Goal: Transaction & Acquisition: Purchase product/service

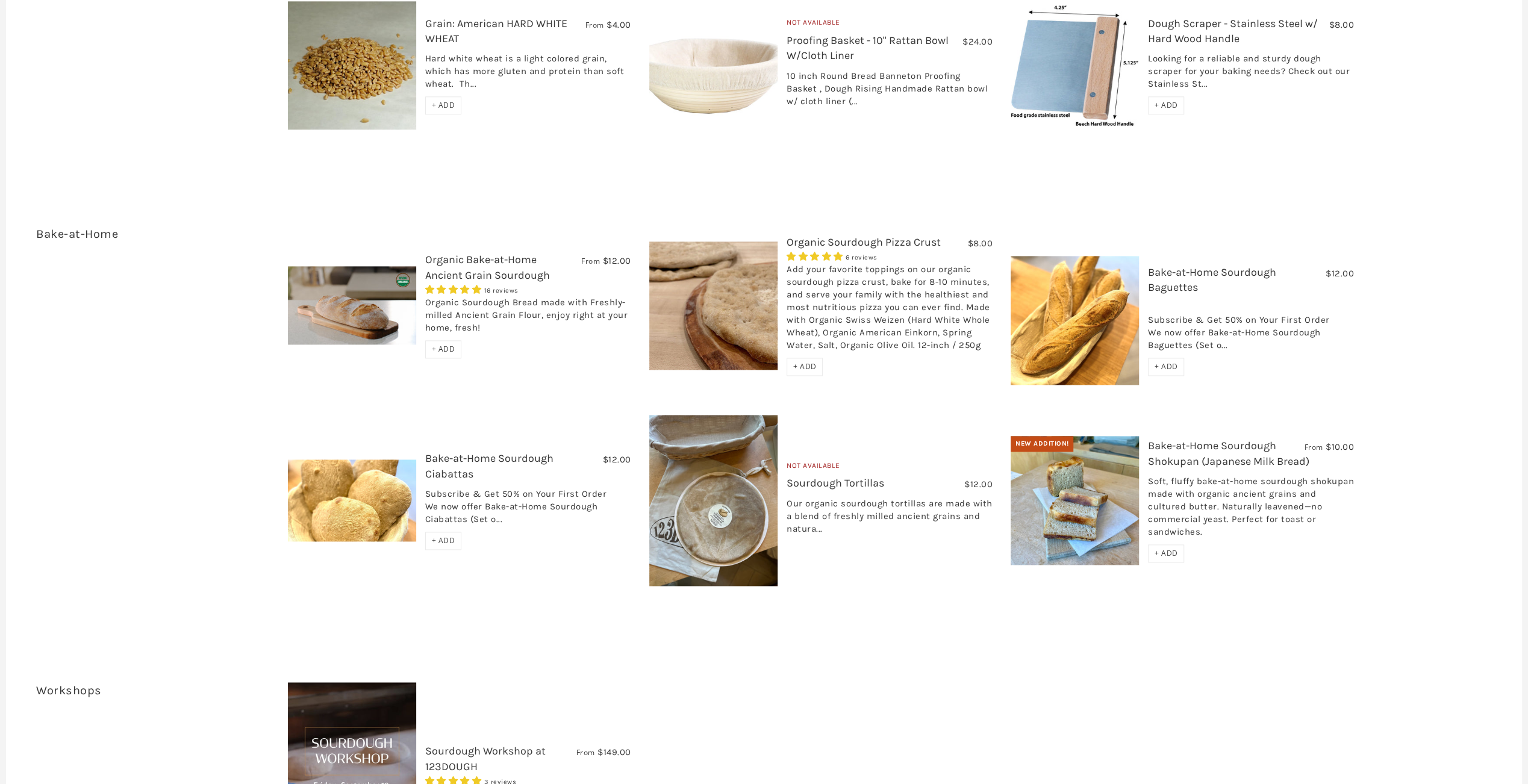
scroll to position [1566, 0]
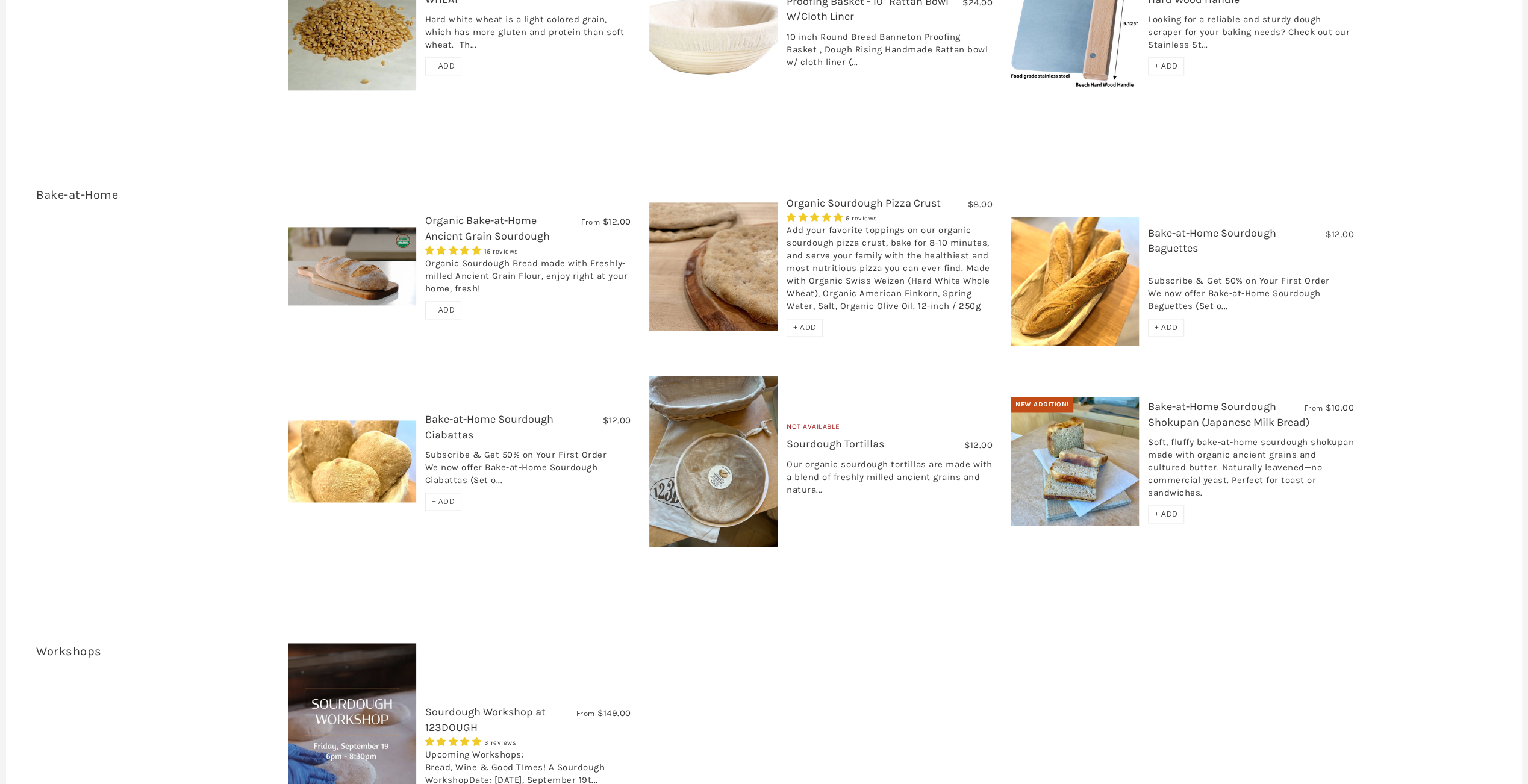
click at [1234, 400] on link "Bake-at-Home Sourdough Shokupan (Japanese Milk Bread)" at bounding box center [1229, 414] width 162 height 28
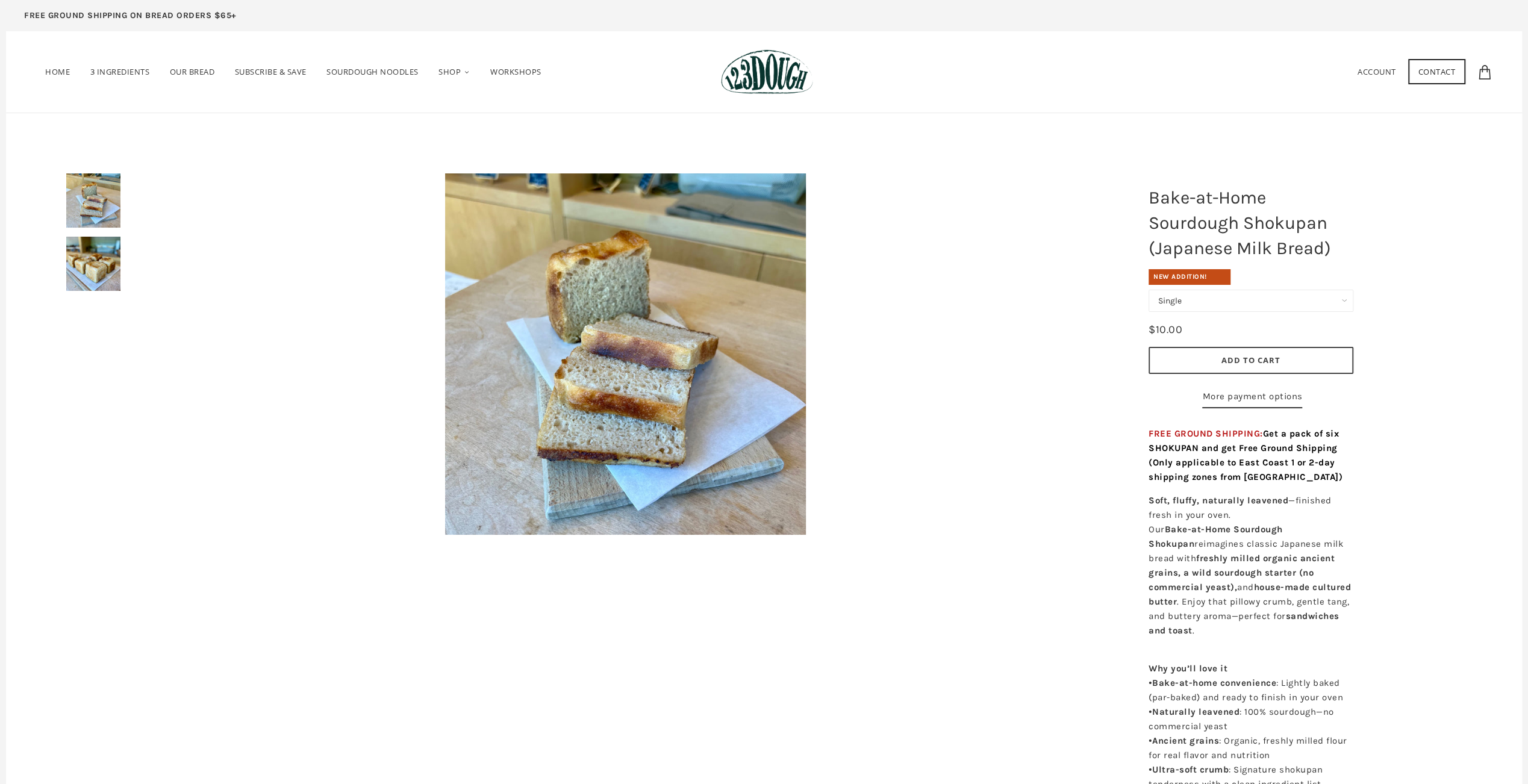
drag, startPoint x: 1225, startPoint y: 298, endPoint x: 1232, endPoint y: 298, distance: 7.0
click at [1225, 298] on select "Single Set of 6" at bounding box center [1251, 301] width 205 height 22
click at [97, 270] on img at bounding box center [93, 264] width 54 height 54
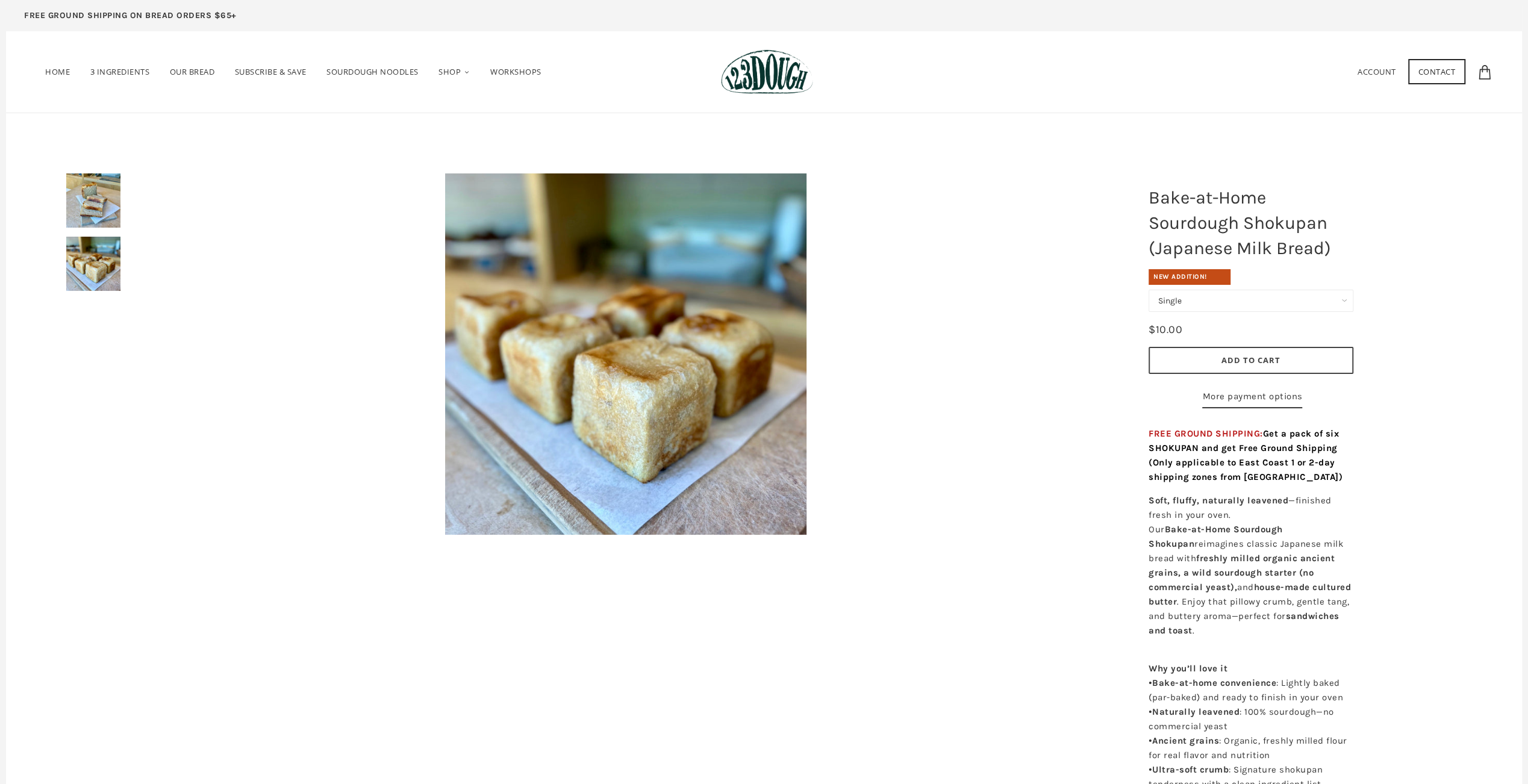
click at [104, 211] on img at bounding box center [93, 200] width 54 height 54
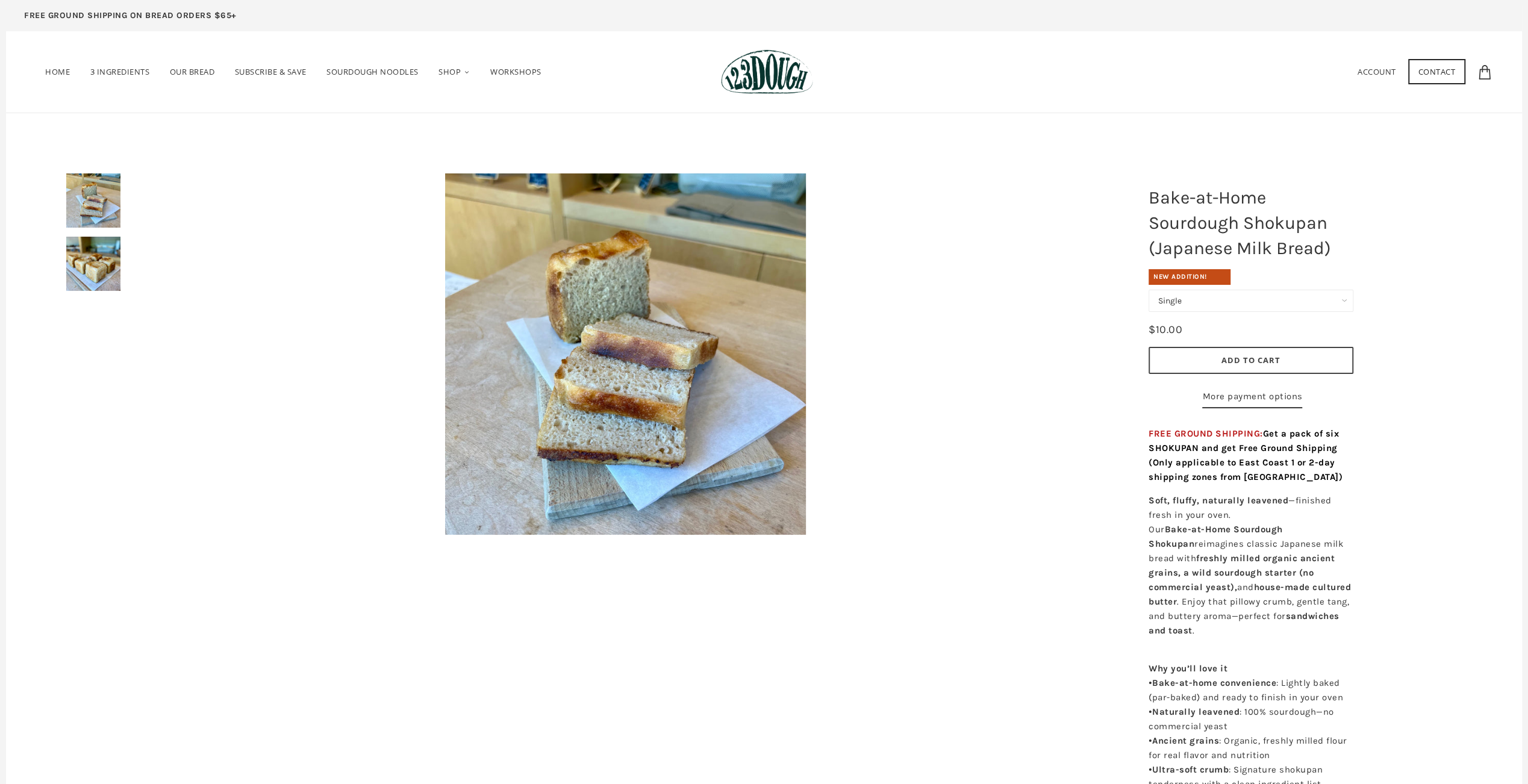
click at [1231, 302] on select "Single Set of 6" at bounding box center [1251, 301] width 205 height 22
select select "Set of 6"
click at [1149, 290] on select "Single Set of 6" at bounding box center [1251, 301] width 205 height 22
